Goal: Information Seeking & Learning: Find specific fact

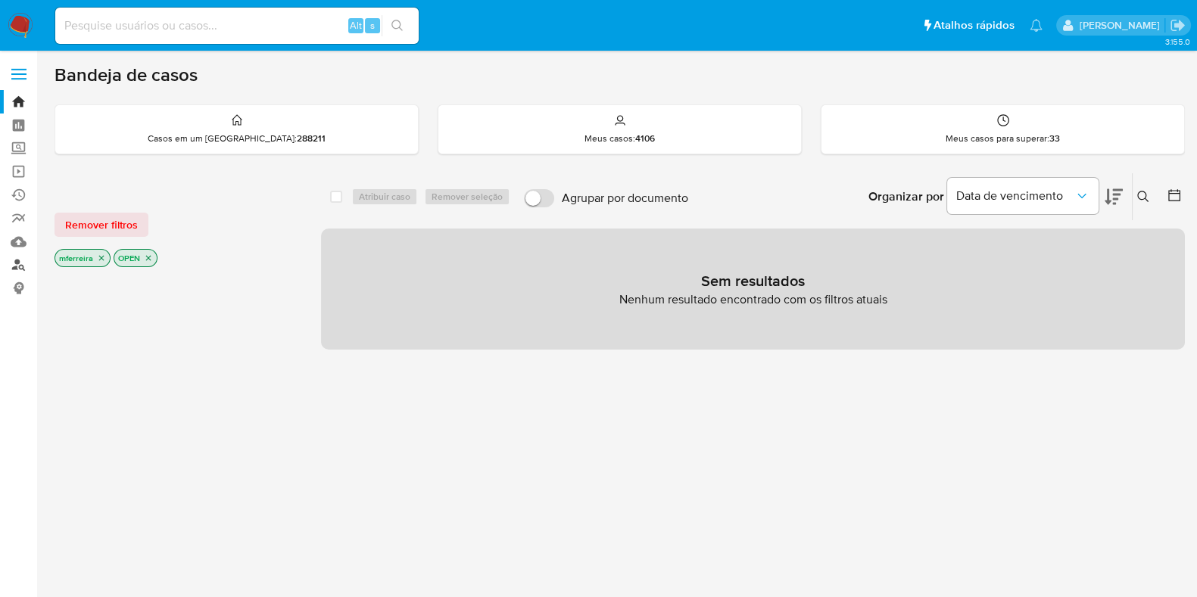
click at [19, 267] on link "Localizador de pessoas" at bounding box center [90, 265] width 180 height 23
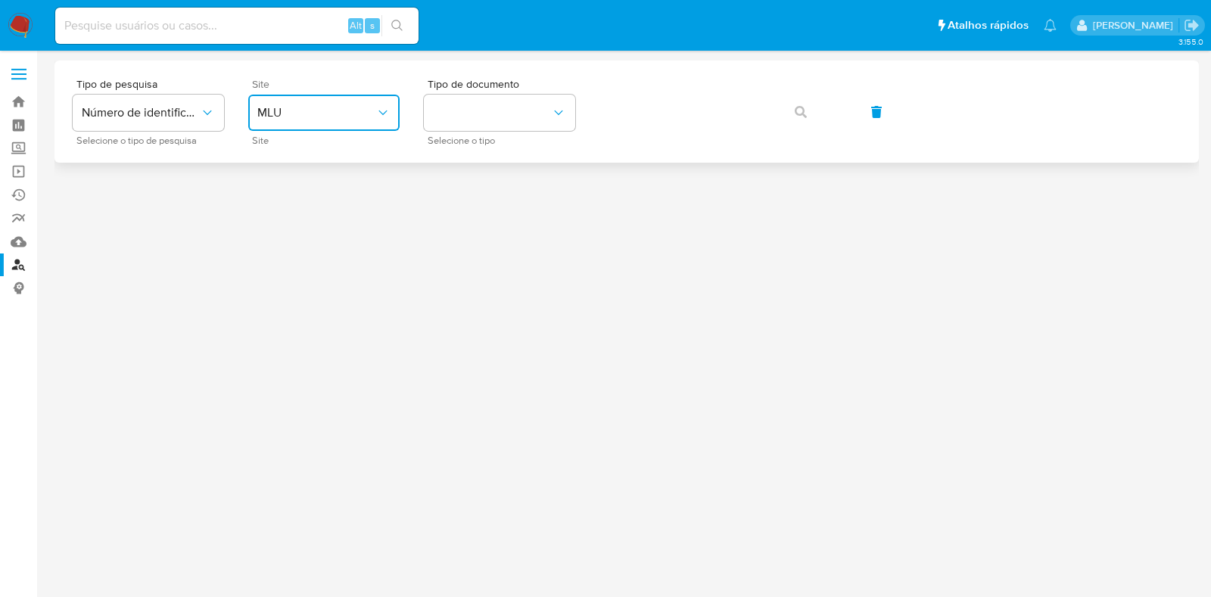
click at [390, 115] on icon "site_id" at bounding box center [382, 112] width 15 height 15
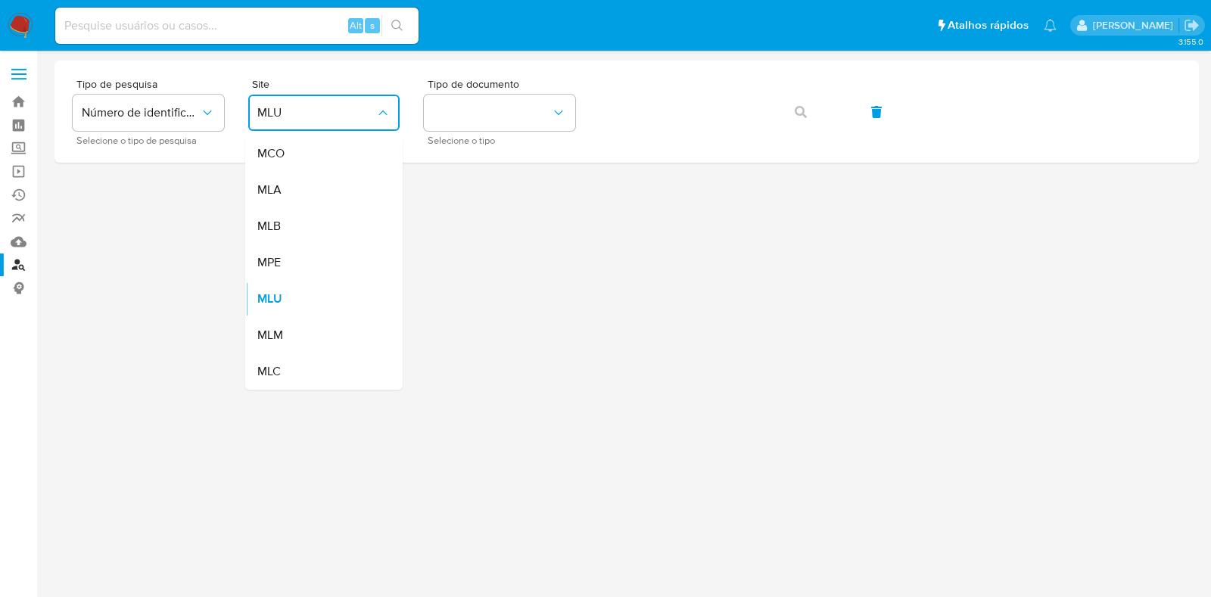
click at [307, 220] on div "MLB" at bounding box center [319, 226] width 124 height 36
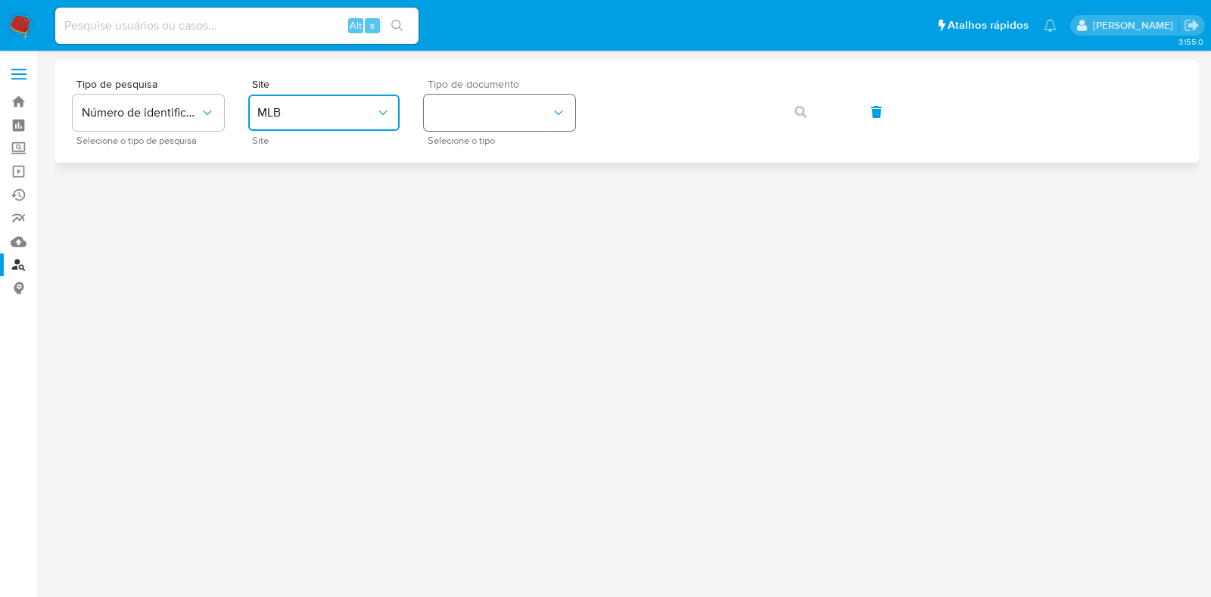
drag, startPoint x: 454, startPoint y: 111, endPoint x: 471, endPoint y: 126, distance: 22.0
click at [455, 111] on button "identificationType" at bounding box center [499, 113] width 151 height 36
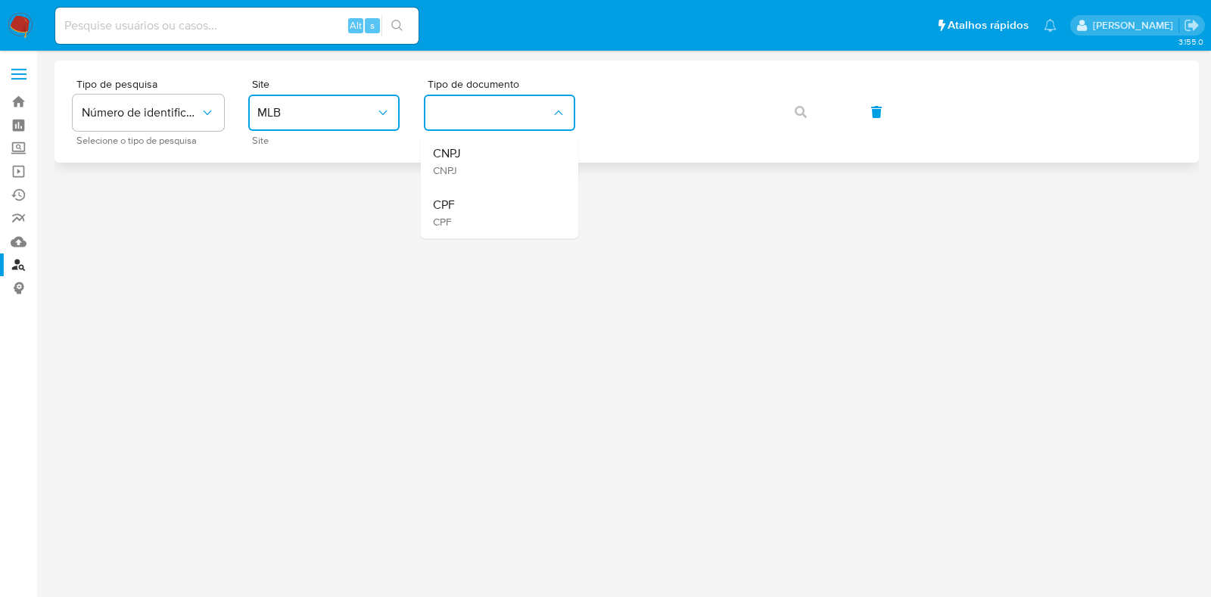
drag, startPoint x: 488, startPoint y: 148, endPoint x: 531, endPoint y: 145, distance: 42.5
click at [491, 148] on div "CNPJ CNPJ" at bounding box center [495, 160] width 124 height 51
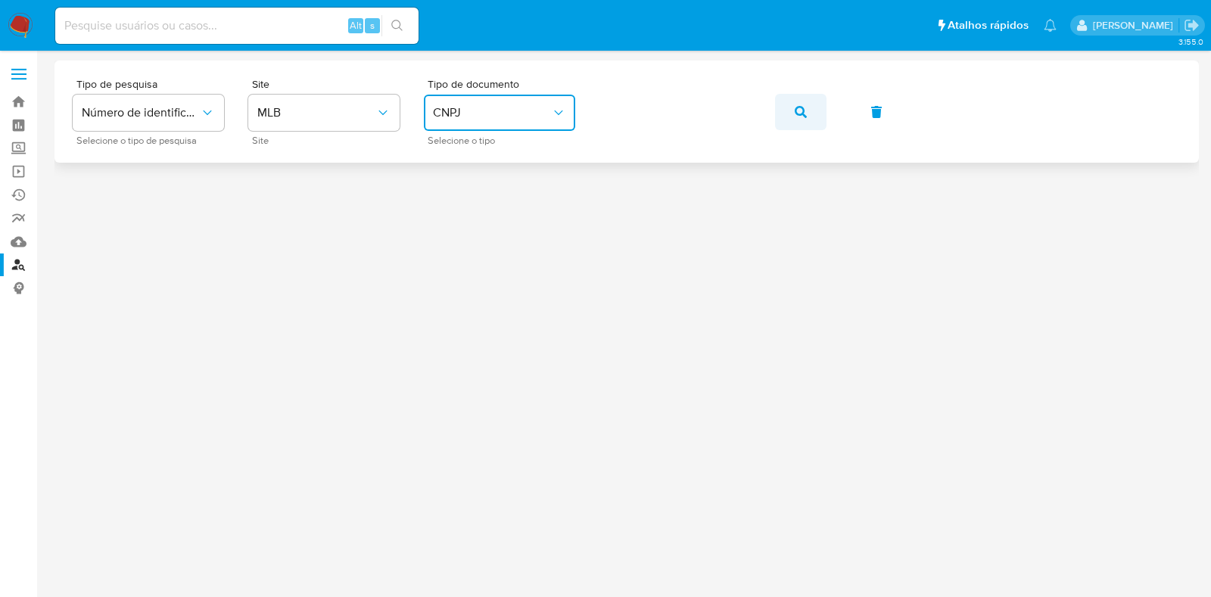
click at [799, 112] on icon "button" at bounding box center [801, 112] width 12 height 12
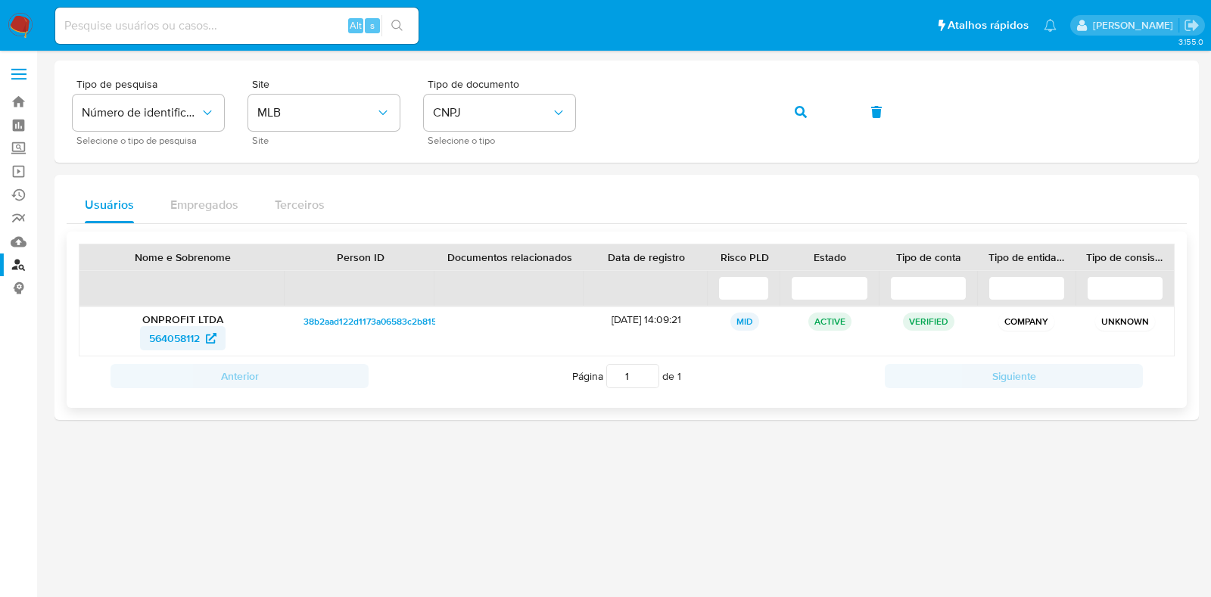
click at [187, 334] on span "564058112" at bounding box center [174, 338] width 51 height 24
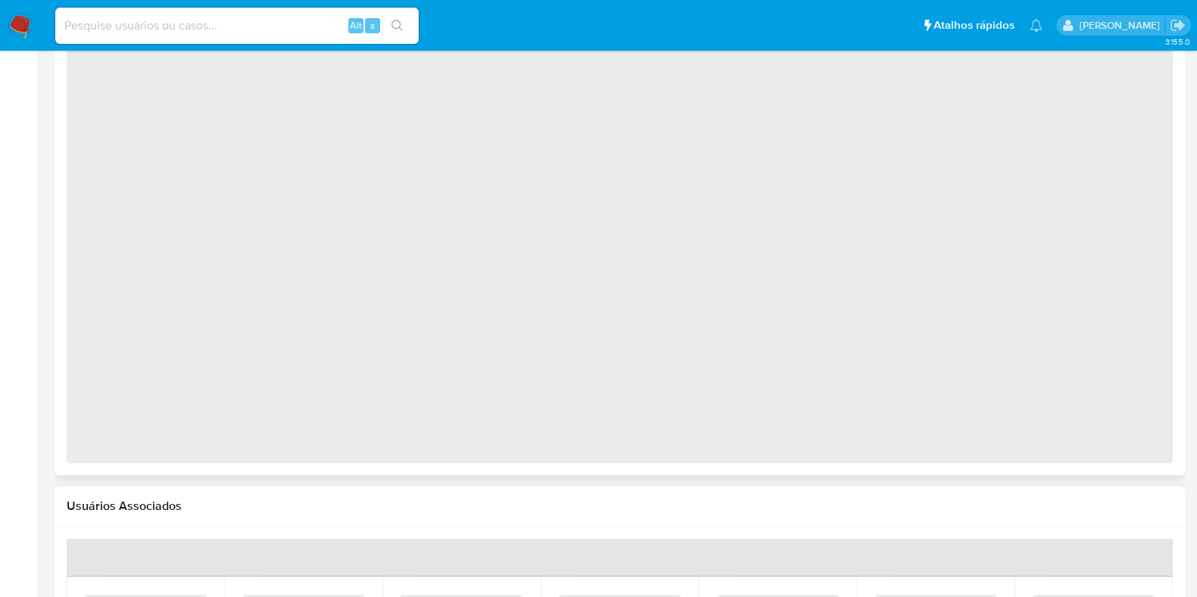
scroll to position [534, 0]
select select "10"
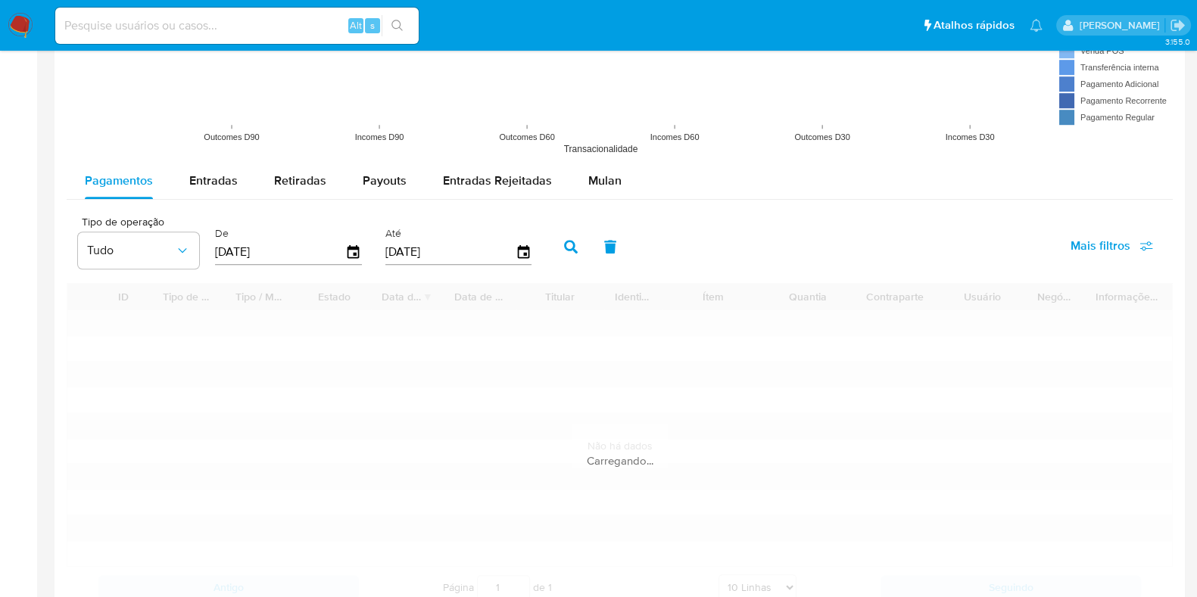
scroll to position [892, 0]
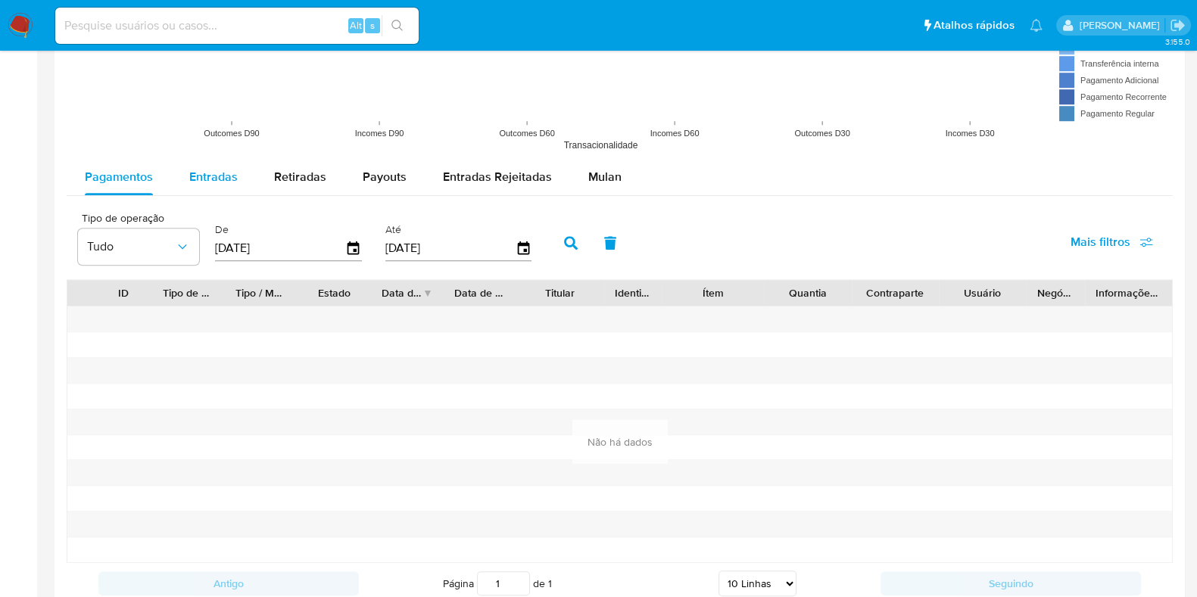
click at [210, 177] on span "Entradas" at bounding box center [213, 176] width 48 height 17
select select "10"
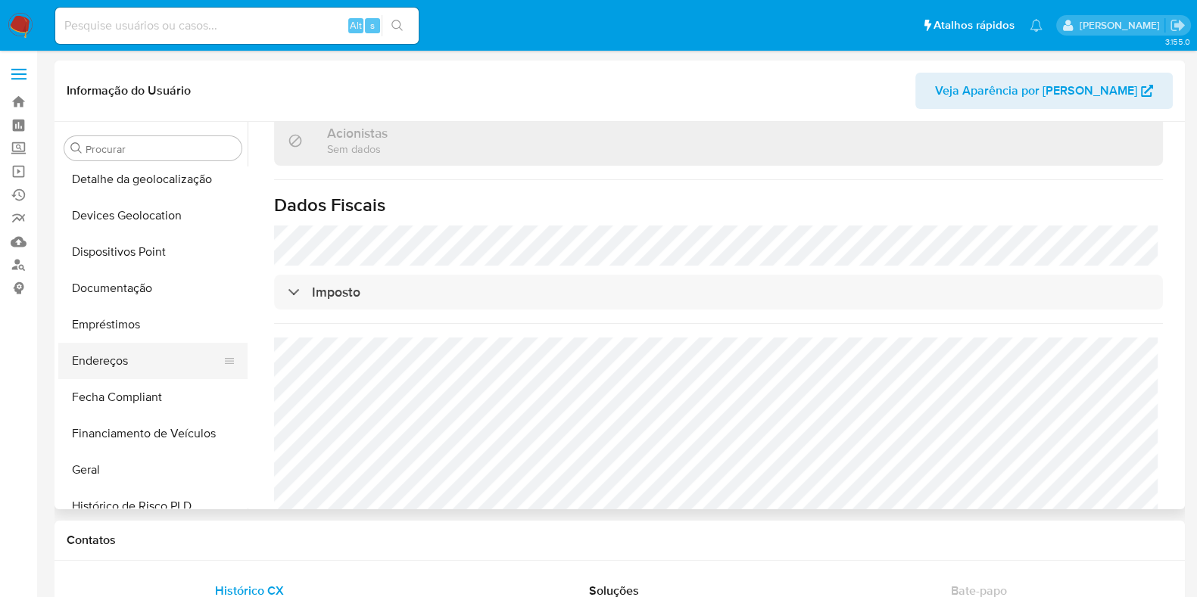
scroll to position [203, 0]
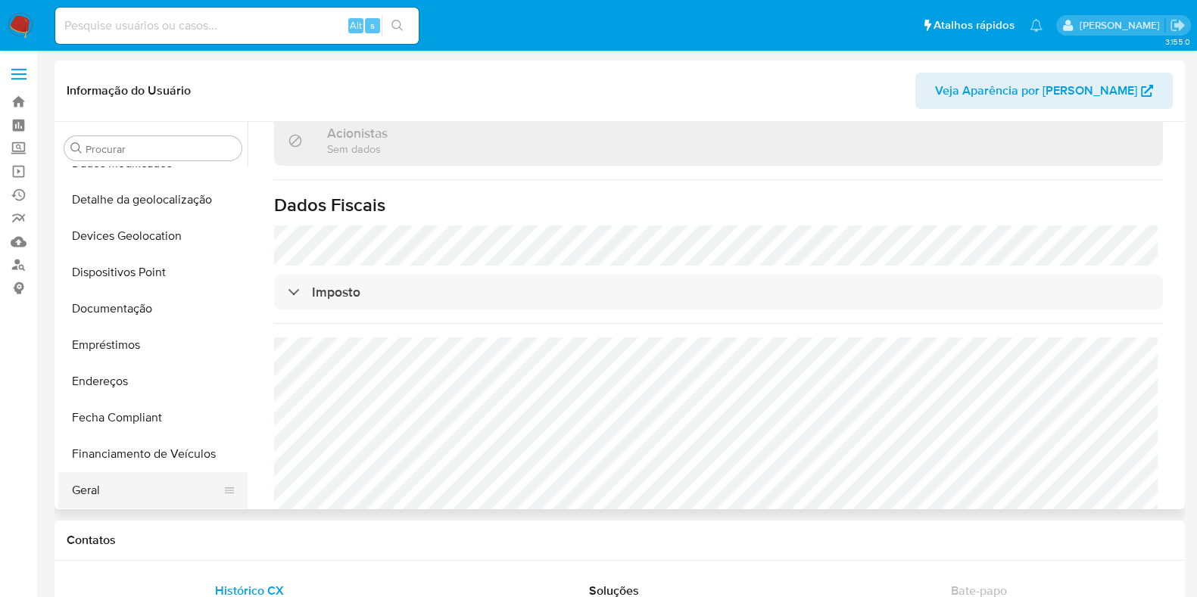
click at [121, 481] on button "Geral" at bounding box center [146, 490] width 177 height 36
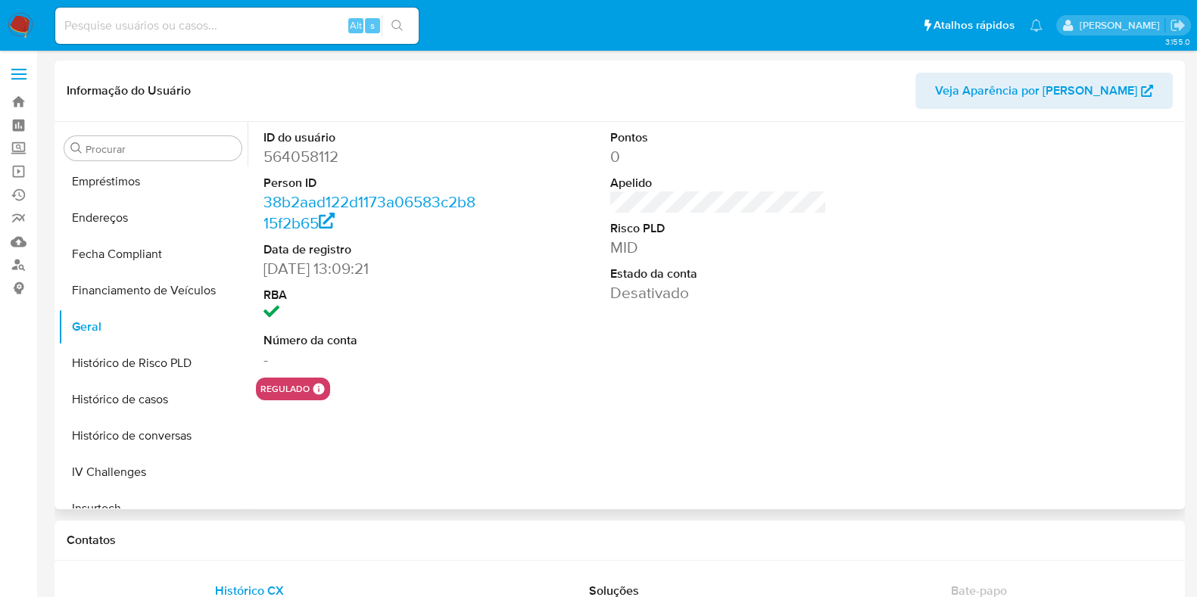
scroll to position [581, 0]
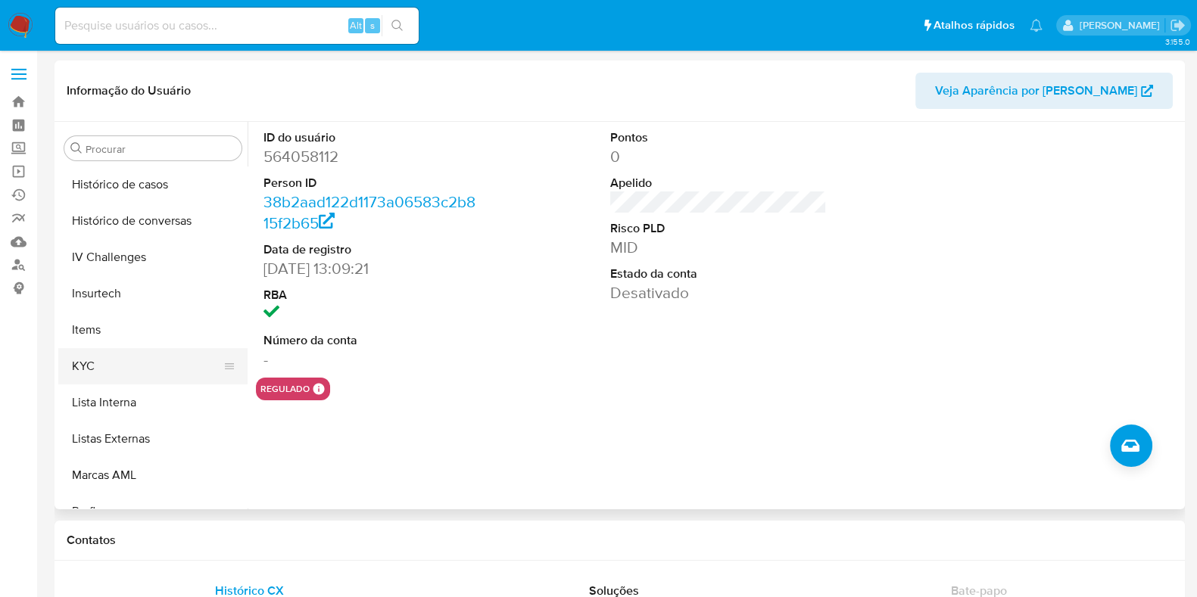
click at [143, 354] on button "KYC" at bounding box center [146, 366] width 177 height 36
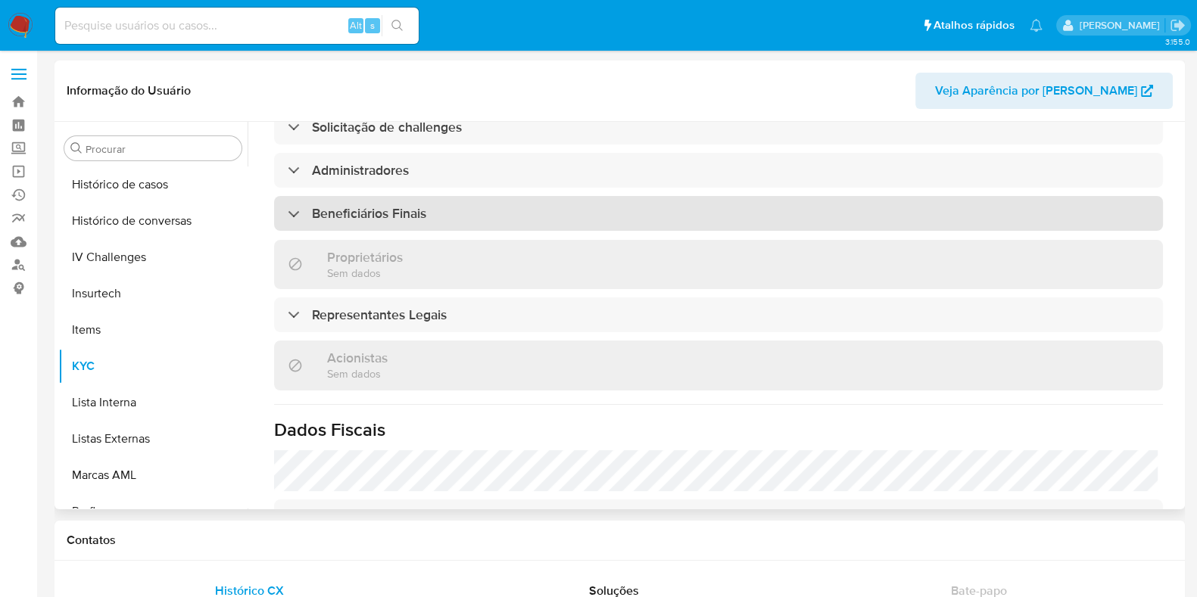
click at [409, 205] on h3 "Beneficiários Finais" at bounding box center [369, 213] width 114 height 17
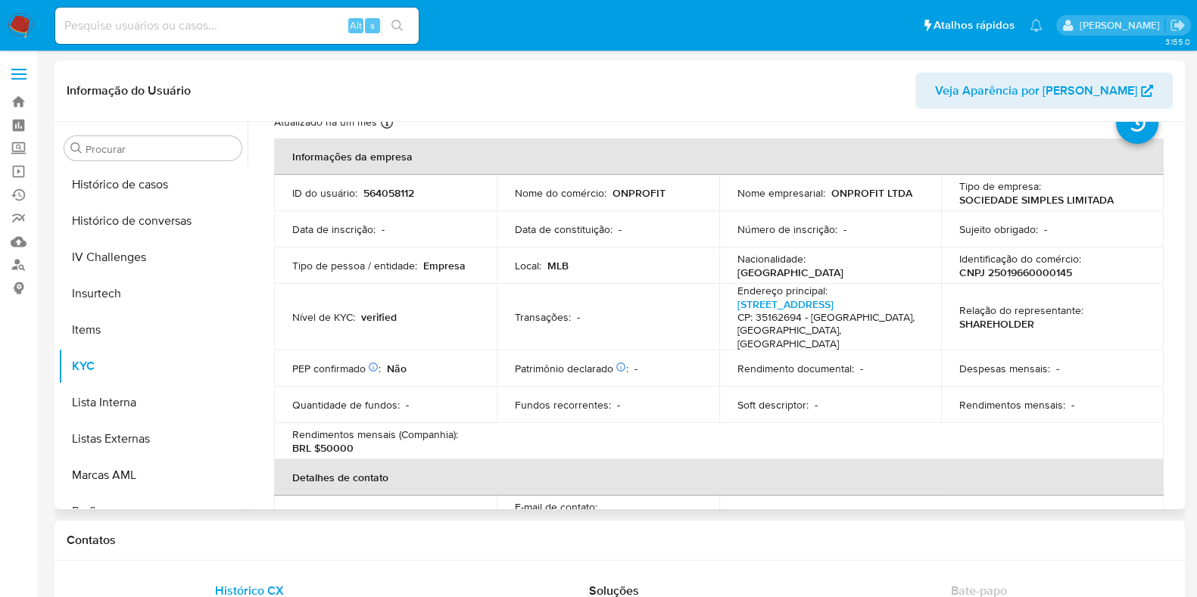
scroll to position [0, 0]
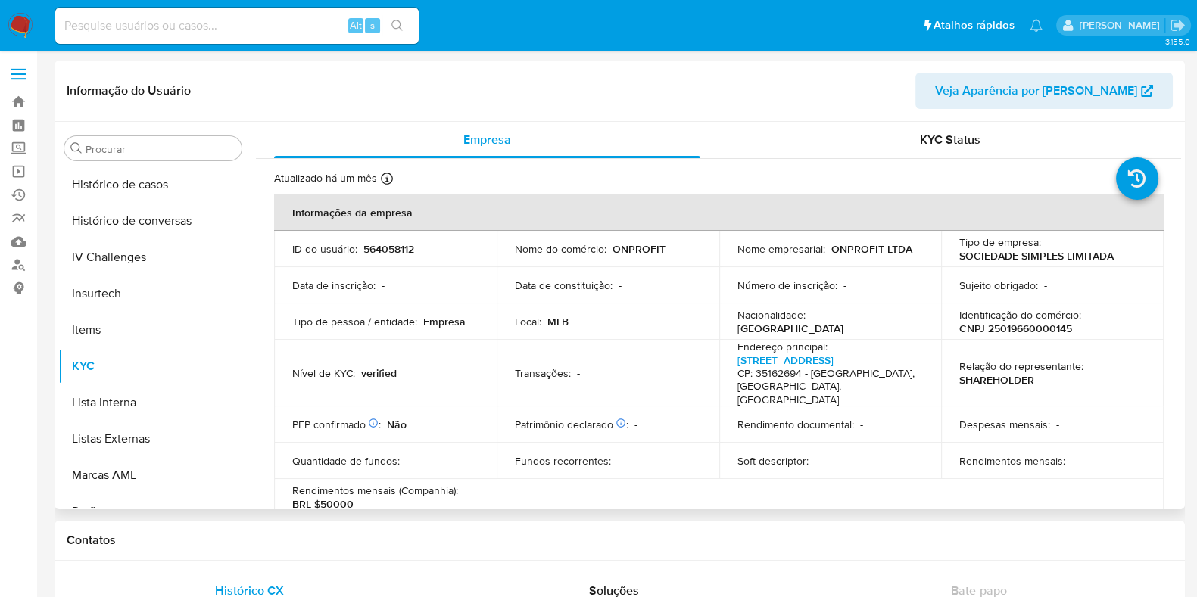
click at [839, 245] on p "ONPROFIT LTDA" at bounding box center [871, 249] width 81 height 14
copy p "ONPROFIT"
